Goal: Information Seeking & Learning: Learn about a topic

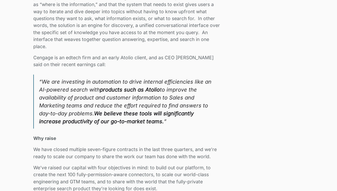
scroll to position [769, 0]
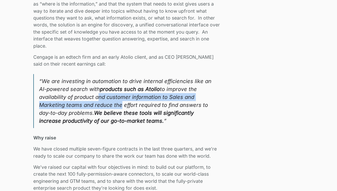
drag, startPoint x: 96, startPoint y: 97, endPoint x: 119, endPoint y: 101, distance: 23.4
click at [119, 101] on blockquote "“We are investing in automation to drive internal efficiencies like an AI-power…" at bounding box center [127, 101] width 189 height 54
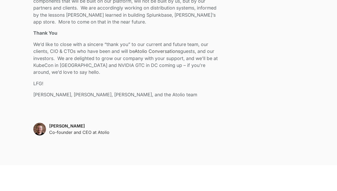
scroll to position [1180, 0]
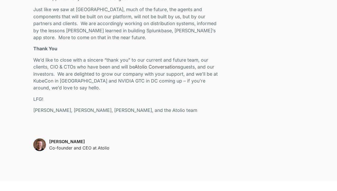
click at [123, 108] on p "[PERSON_NAME], [PERSON_NAME], [PERSON_NAME], and the Atolio team" at bounding box center [127, 110] width 189 height 7
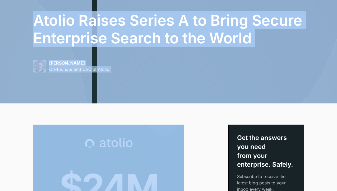
scroll to position [0, 0]
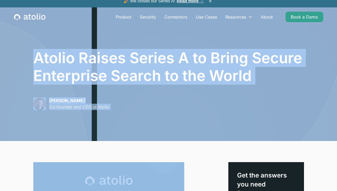
drag, startPoint x: 127, startPoint y: 111, endPoint x: 35, endPoint y: 61, distance: 104.9
copy main "Loremi Dolors Ametco A el Seddo Eiusmo Temporinci Utlabo et dol Magna Aliqu Eni…"
click at [153, 105] on div "[PERSON_NAME] Co-founder and CEO at Atolio" at bounding box center [168, 103] width 271 height 13
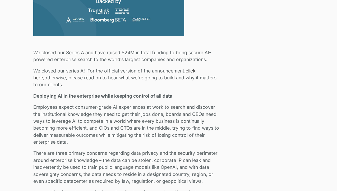
scroll to position [274, 0]
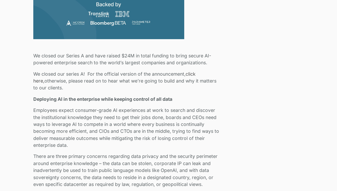
click at [44, 63] on p "We closed our Series A and have raised $24M in total funding to bring secure AI…" at bounding box center [127, 59] width 189 height 14
